Goal: Information Seeking & Learning: Find specific fact

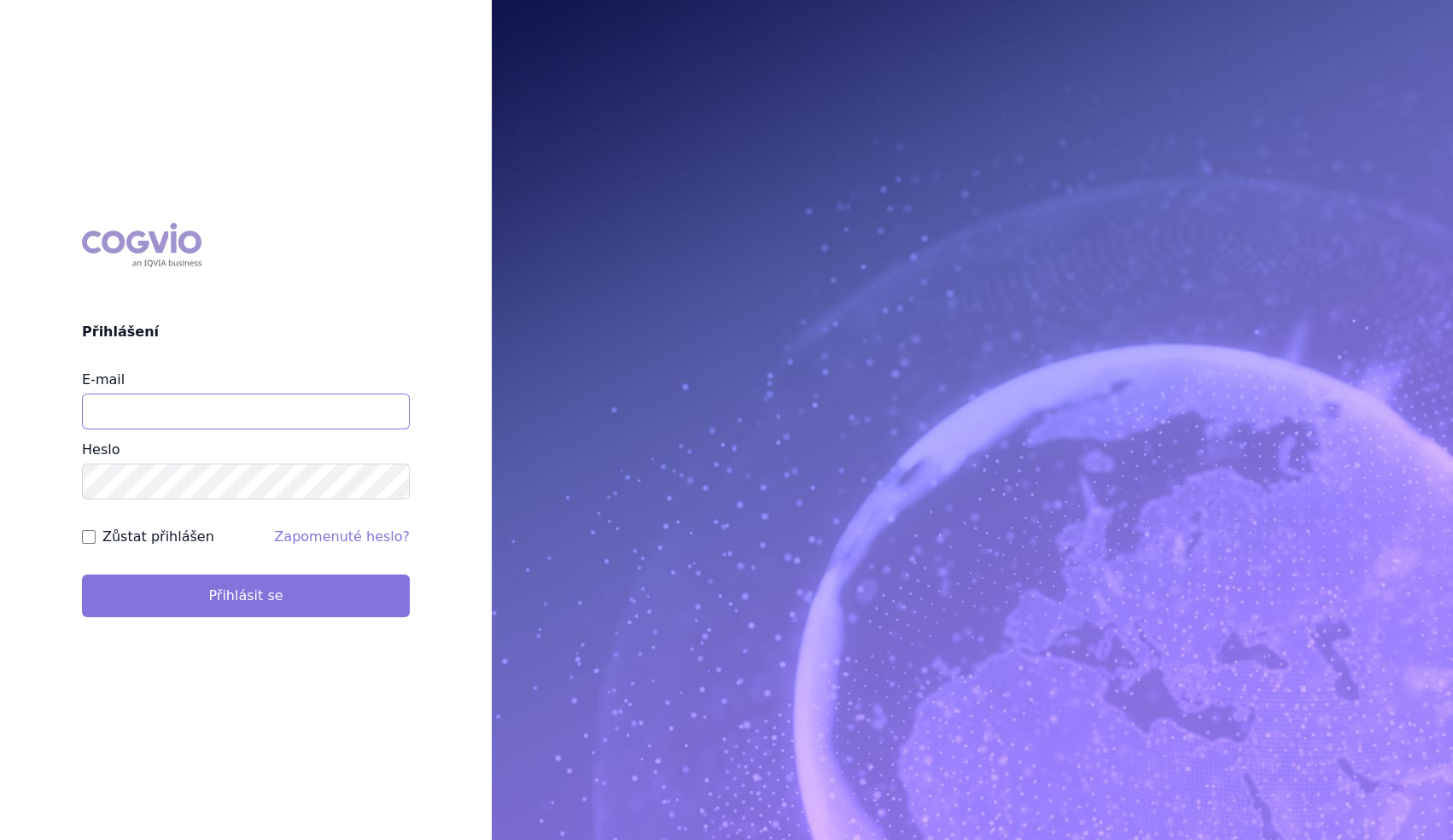
type input "marek_sebrle@accord-healthcare.com"
click at [304, 604] on button "Přihlásit se" at bounding box center [246, 595] width 328 height 42
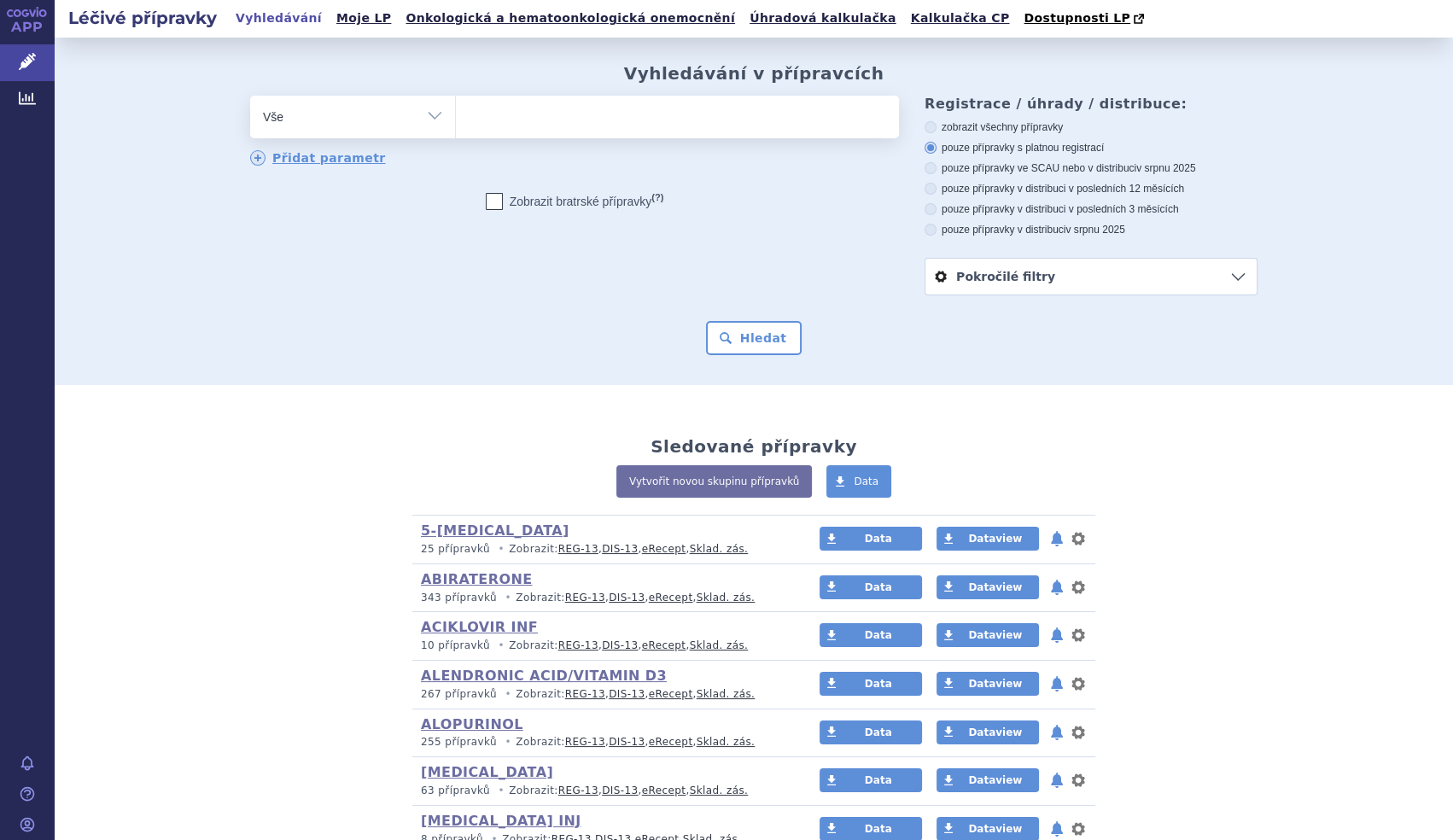
click at [432, 110] on select "Vše Přípravek/SUKL kód MAH VPOIS ATC/Aktivní látka Léková forma Síla" at bounding box center [352, 115] width 205 height 38
select select "filter-atc-group"
click at [250, 97] on select "Vše Přípravek/SUKL kód MAH VPOIS ATC/Aktivní látka Léková forma Síla" at bounding box center [352, 115] width 205 height 38
click at [566, 98] on ul at bounding box center [677, 114] width 443 height 36
click at [456, 98] on select at bounding box center [455, 115] width 1 height 42
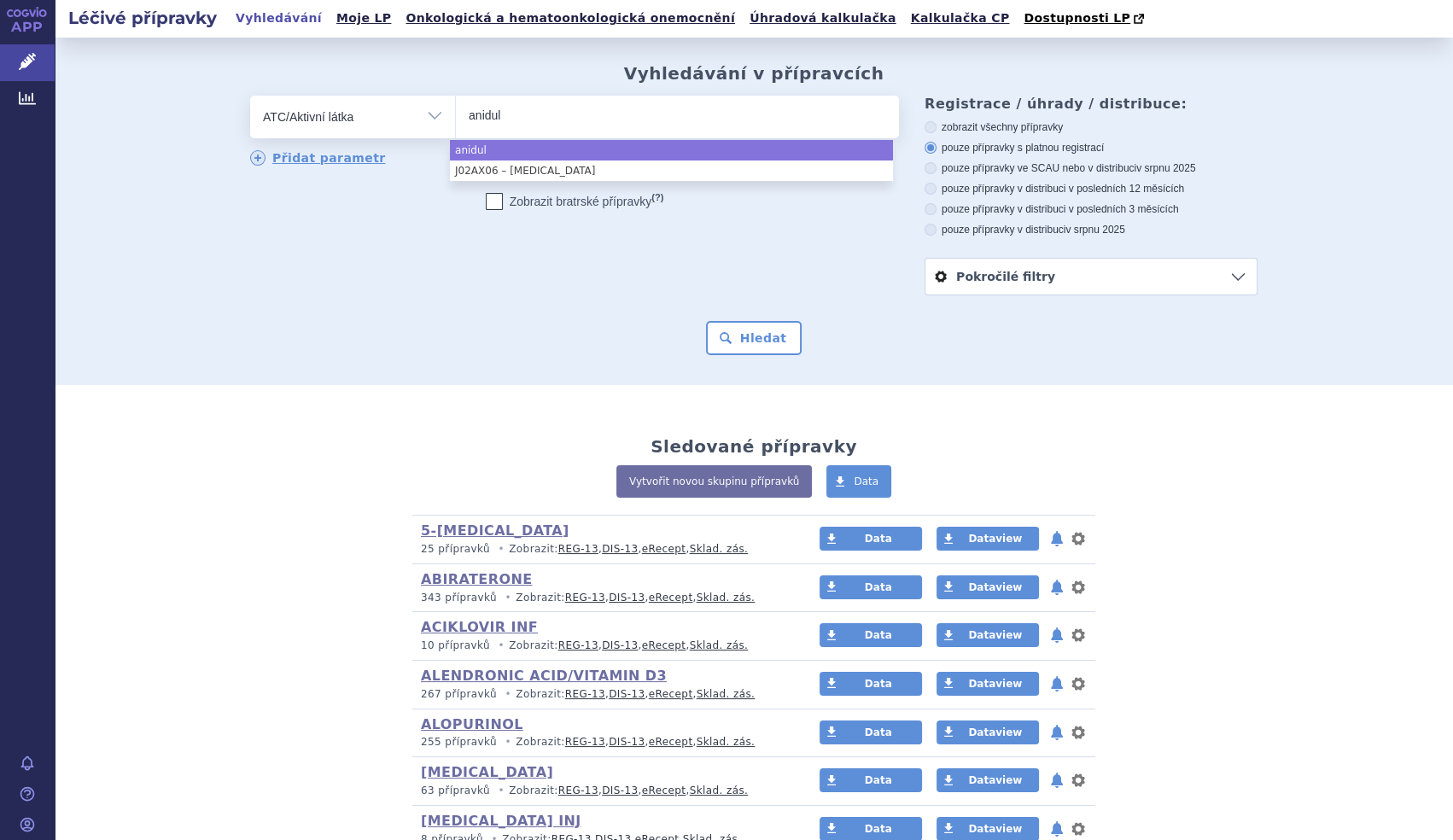
type input "anidul"
select select "anidul"
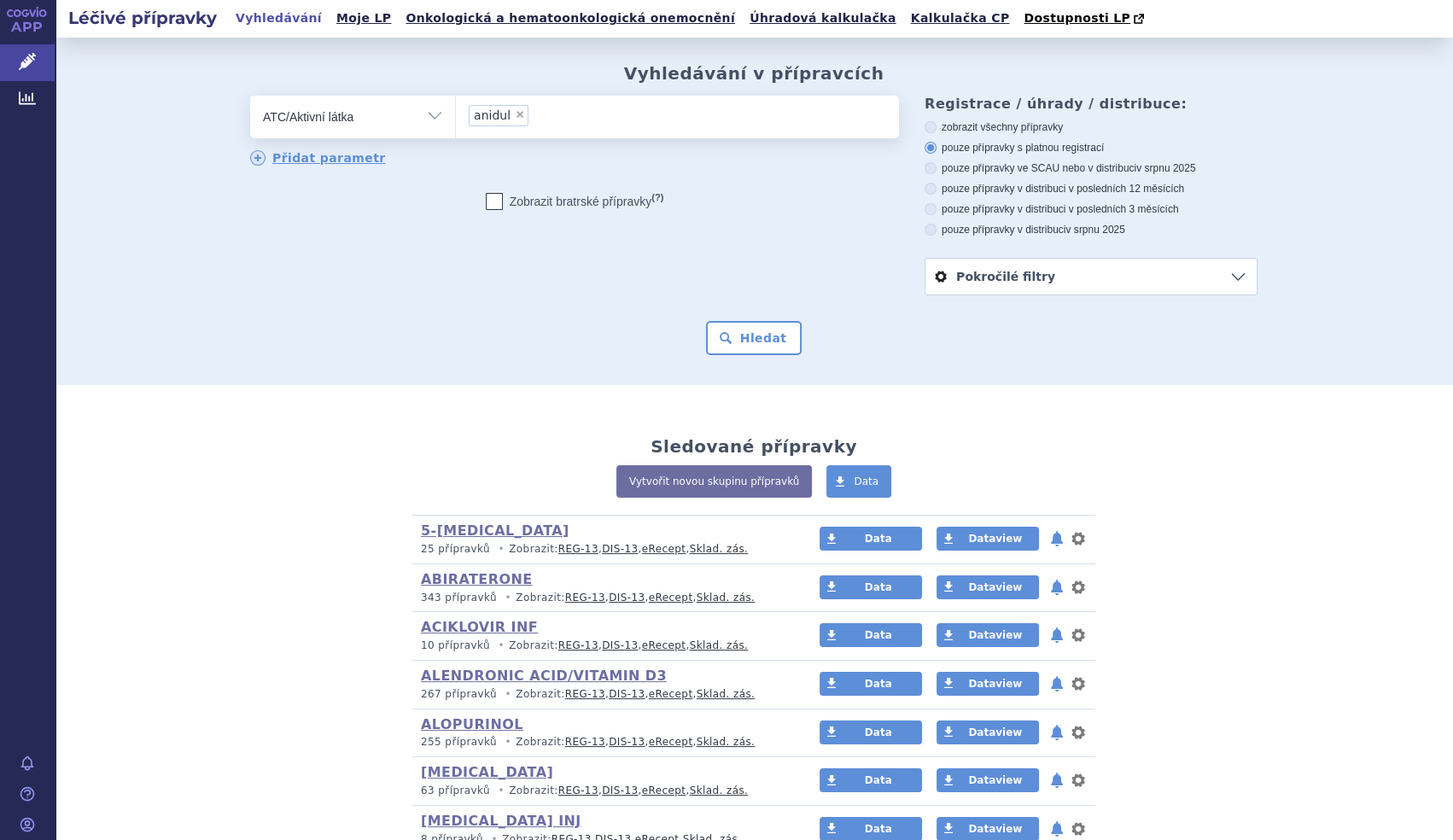
click at [536, 182] on div "odstranit Vše Přípravek/SUKL kód MAH VPOIS ATC/Aktivní látka" at bounding box center [574, 166] width 649 height 140
click at [515, 119] on span "×" at bounding box center [520, 115] width 10 height 10
click at [456, 119] on select "anidul" at bounding box center [455, 115] width 1 height 42
select select
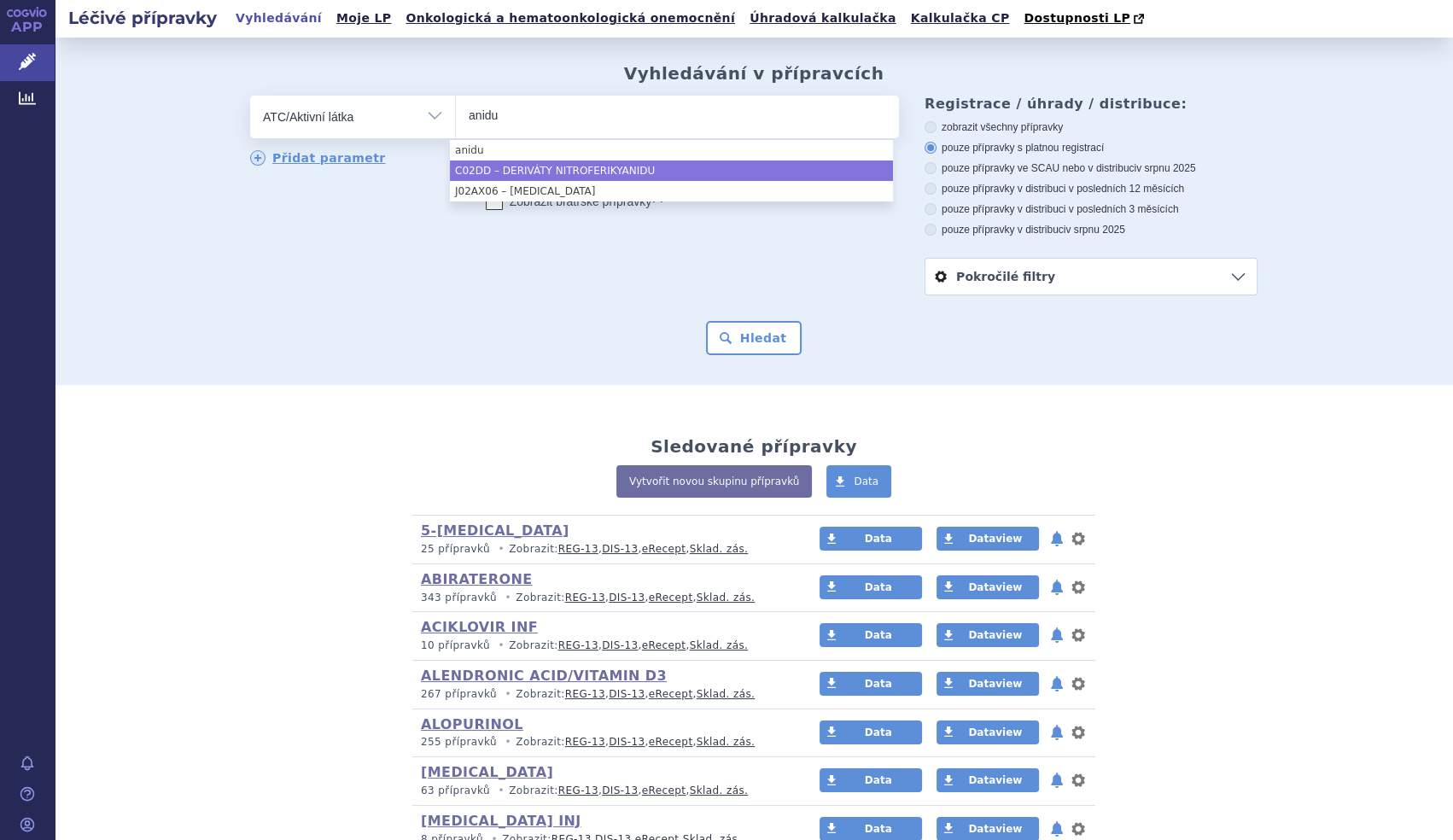
type input "anidu"
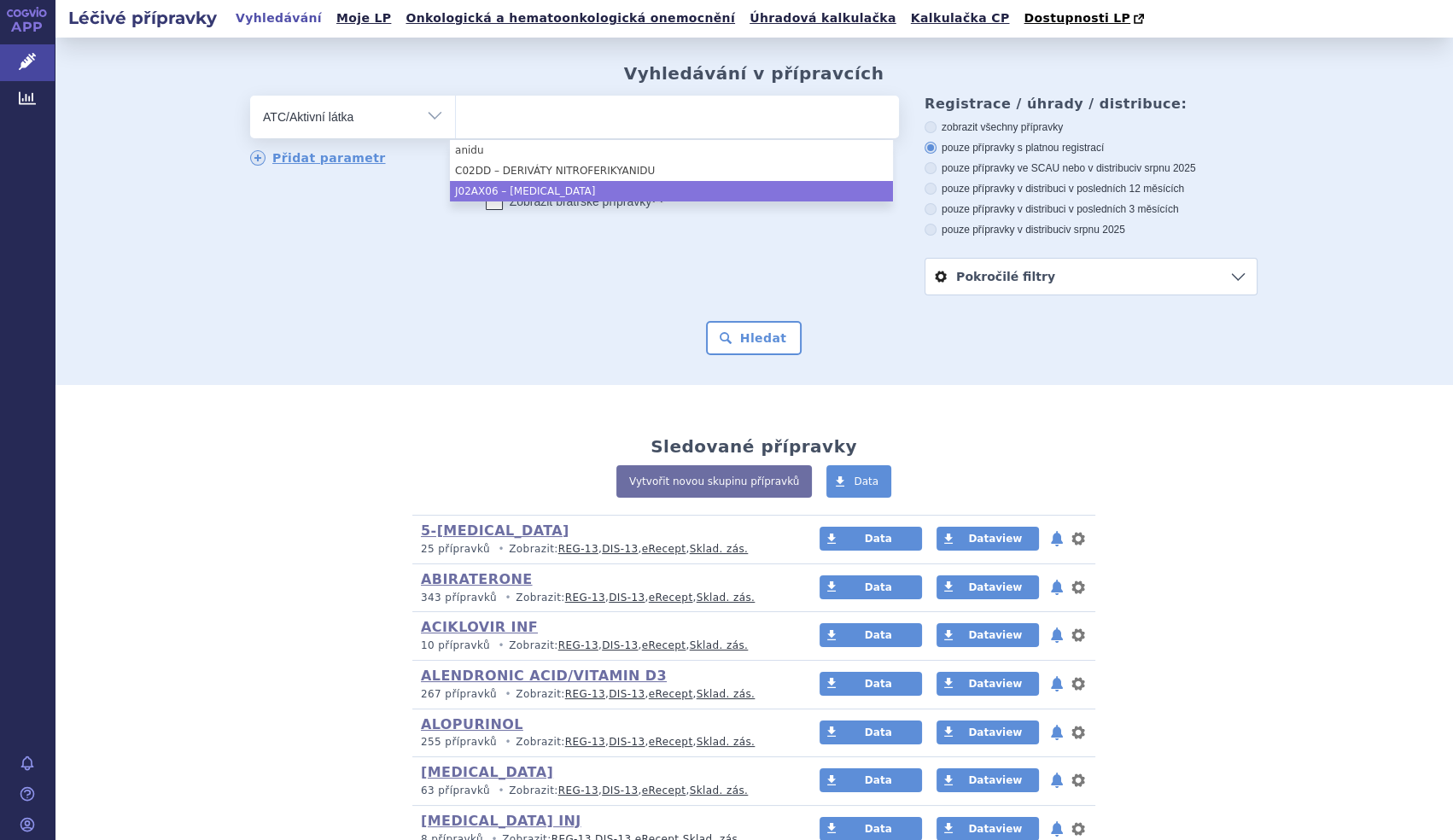
select select "J02AX06"
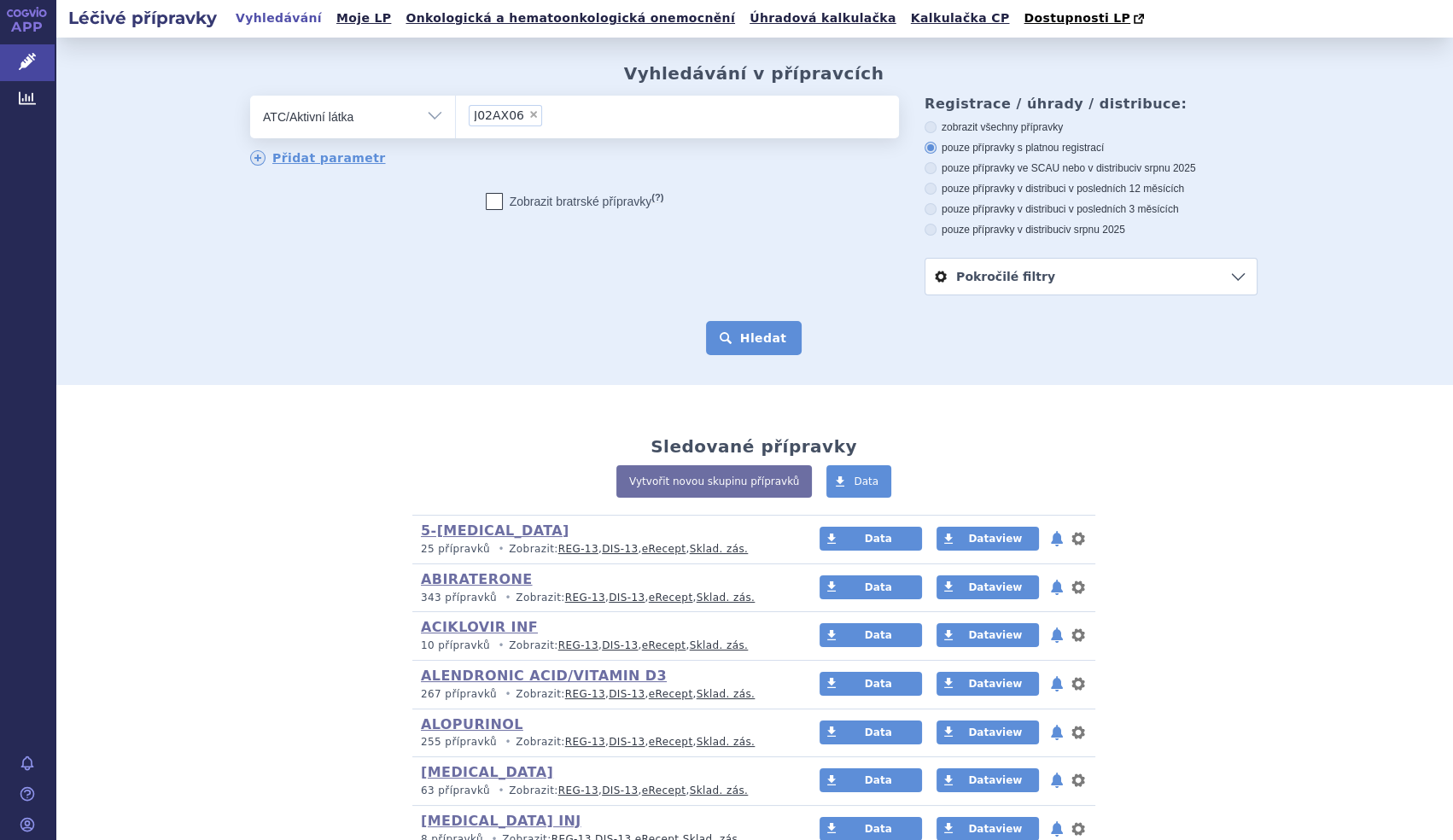
click at [783, 344] on button "Hledat" at bounding box center [754, 338] width 97 height 35
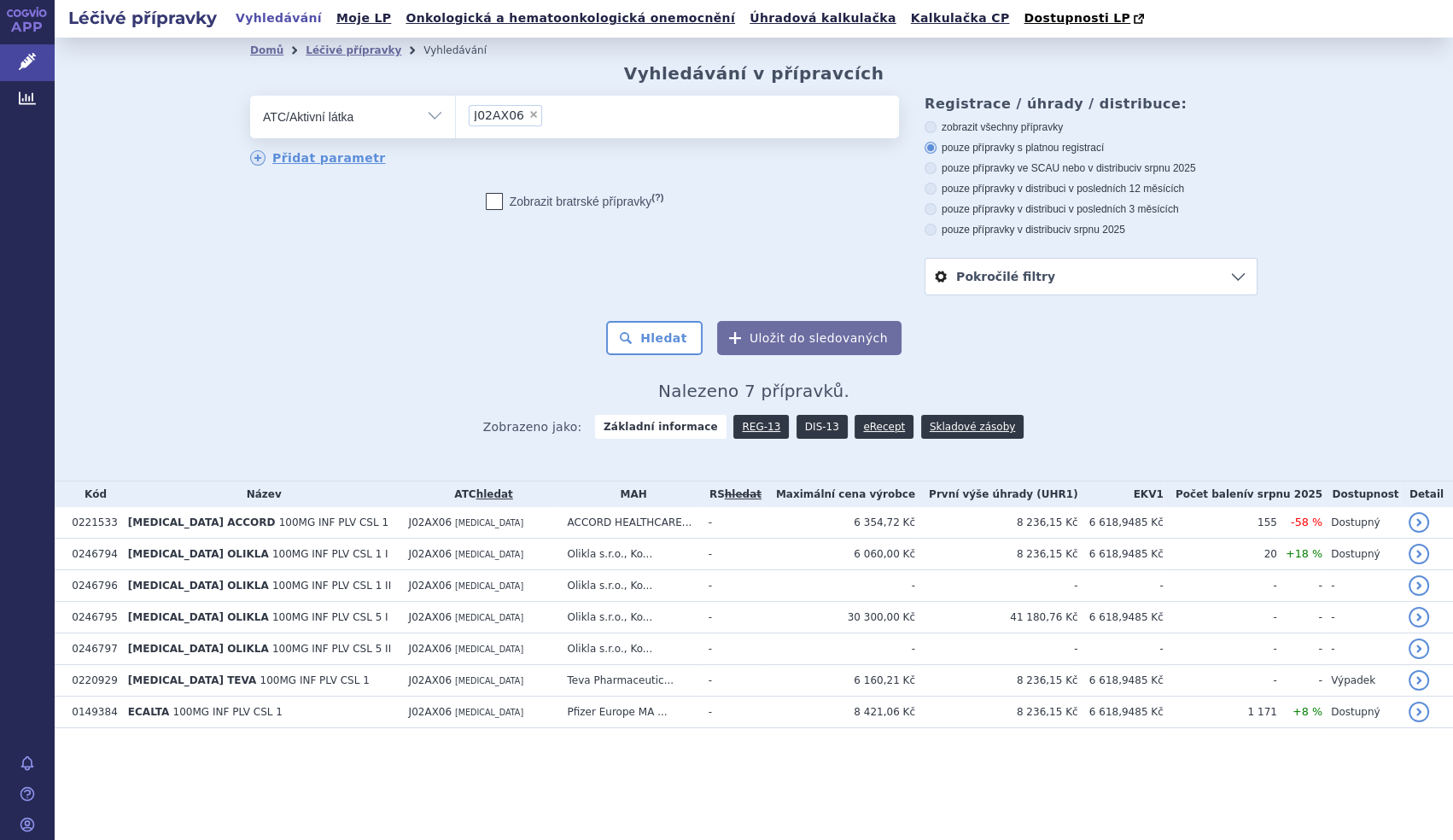
click at [812, 427] on link "DIS-13" at bounding box center [822, 426] width 51 height 24
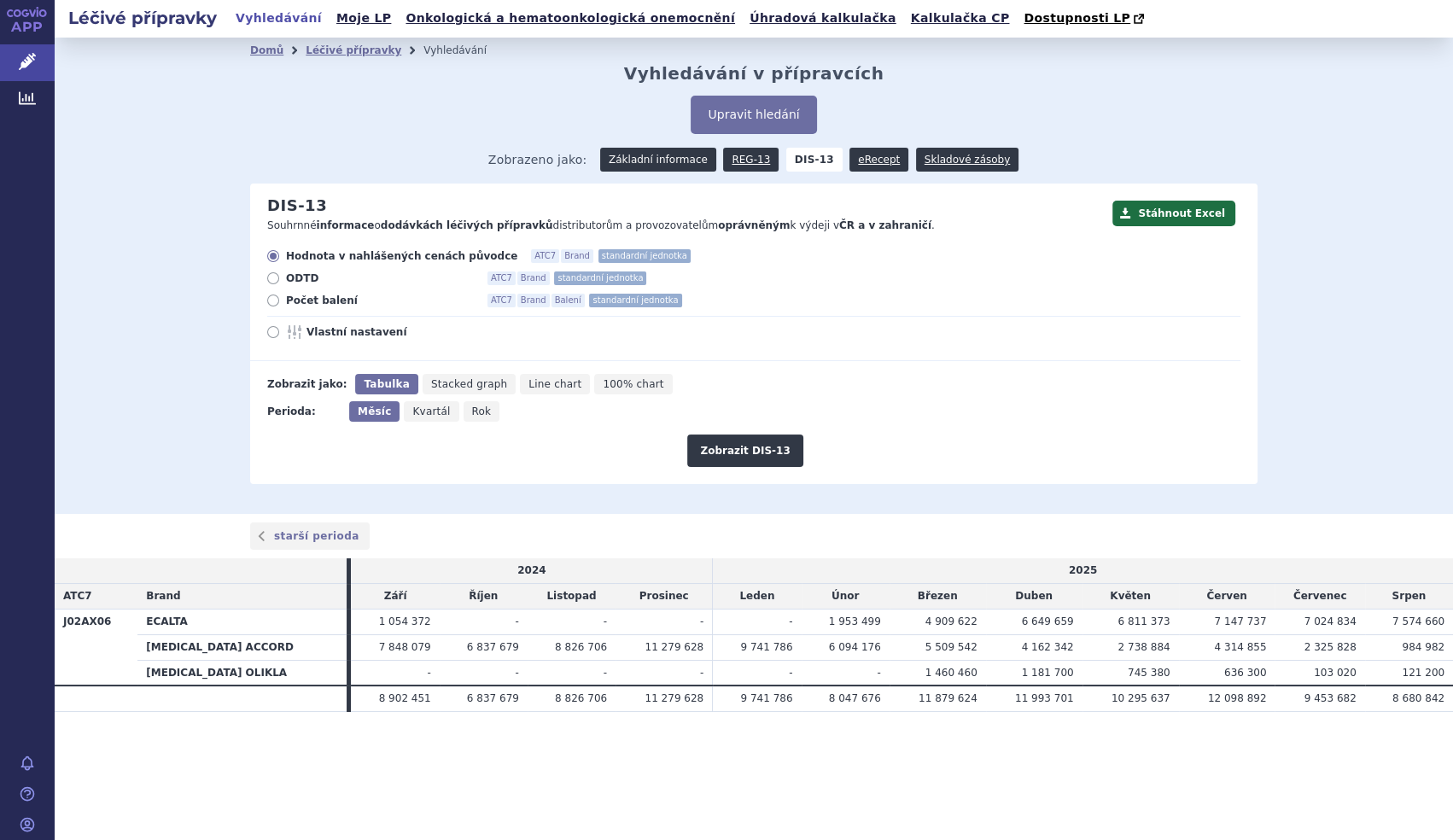
click at [649, 165] on link "Základní informace" at bounding box center [658, 160] width 116 height 24
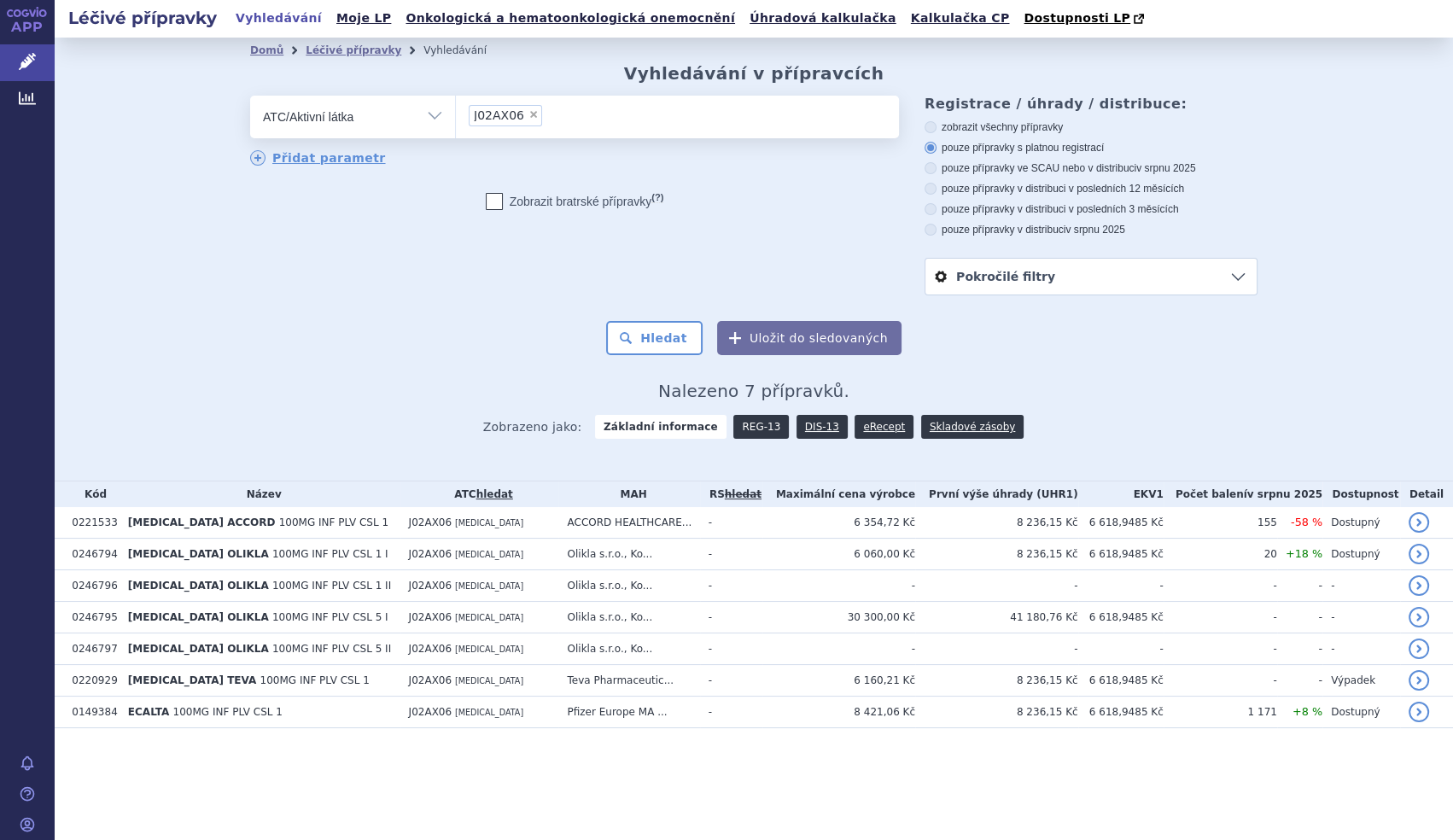
click at [779, 417] on link "REG-13" at bounding box center [761, 426] width 55 height 24
